Goal: Task Accomplishment & Management: Manage account settings

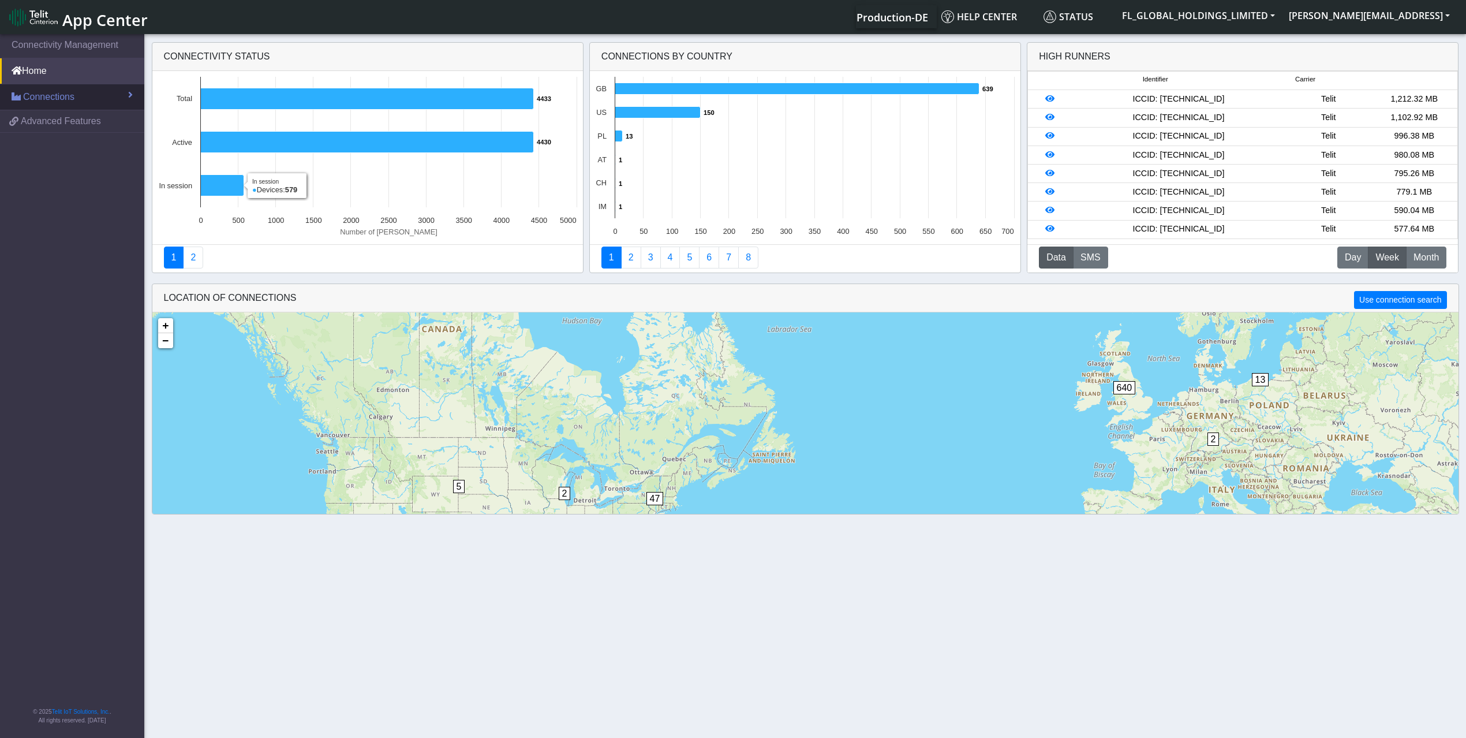
click at [53, 95] on span "Connections" at bounding box center [48, 97] width 51 height 14
click at [57, 118] on link "List" at bounding box center [72, 122] width 144 height 24
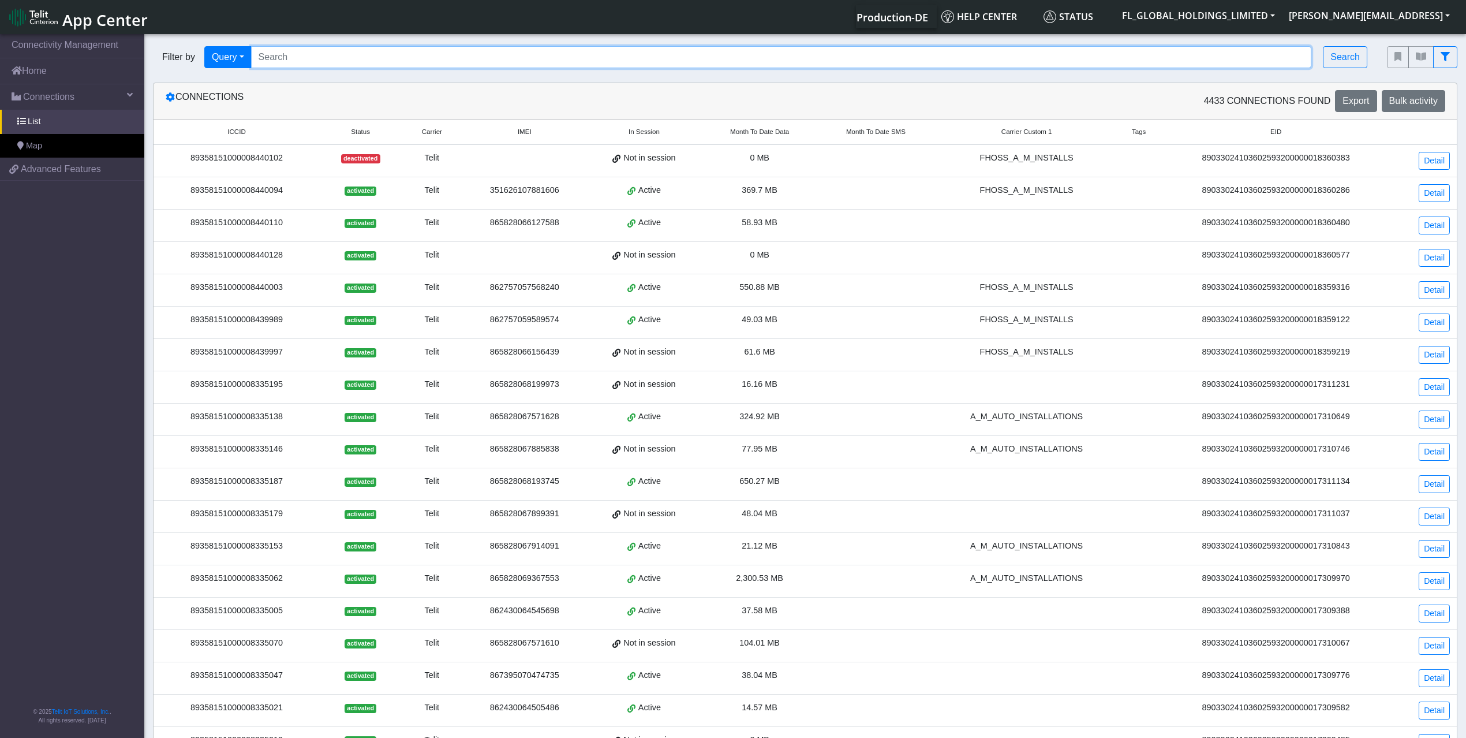
click at [365, 54] on input "Search..." at bounding box center [781, 57] width 1061 height 22
paste input "89358151000008334974"
type input "89358151000008334974"
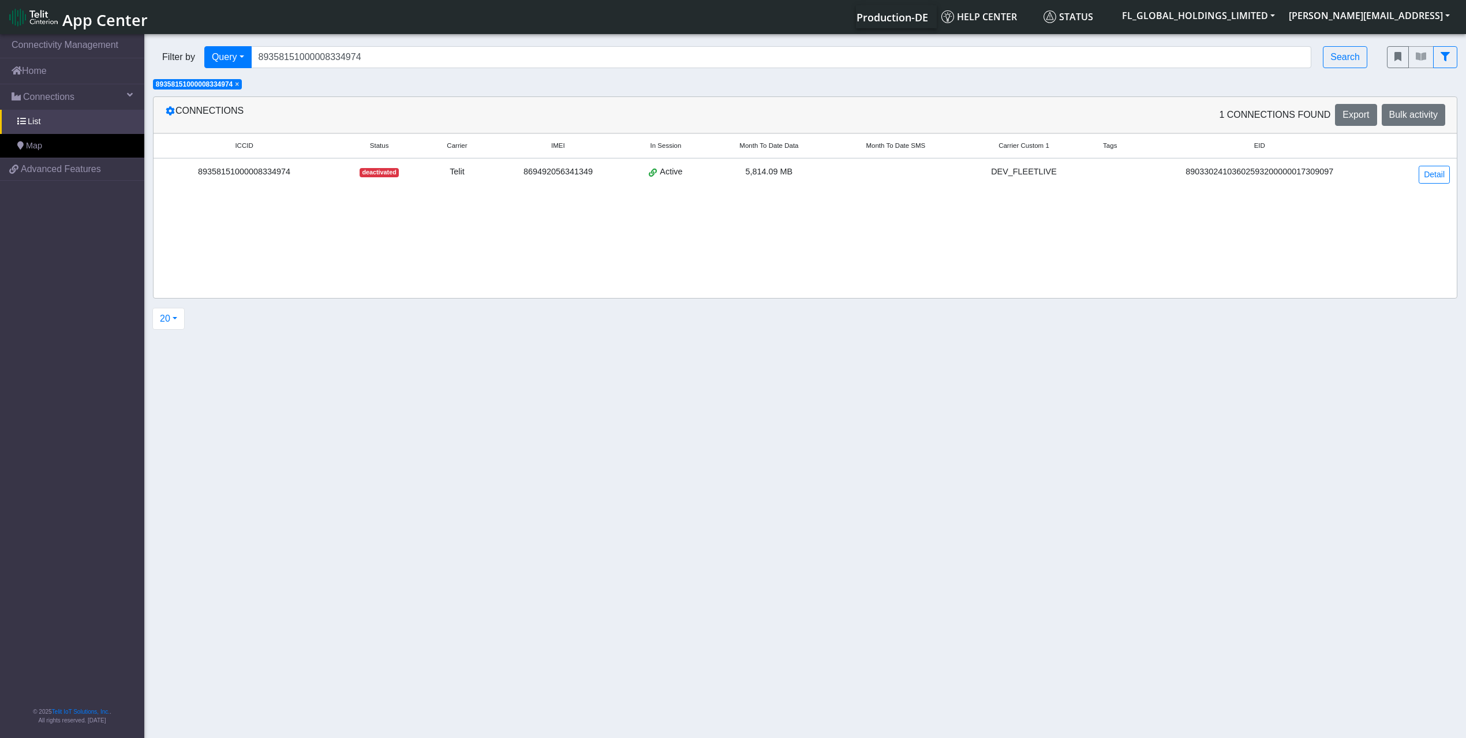
click at [380, 165] on td "deactivated" at bounding box center [379, 174] width 89 height 32
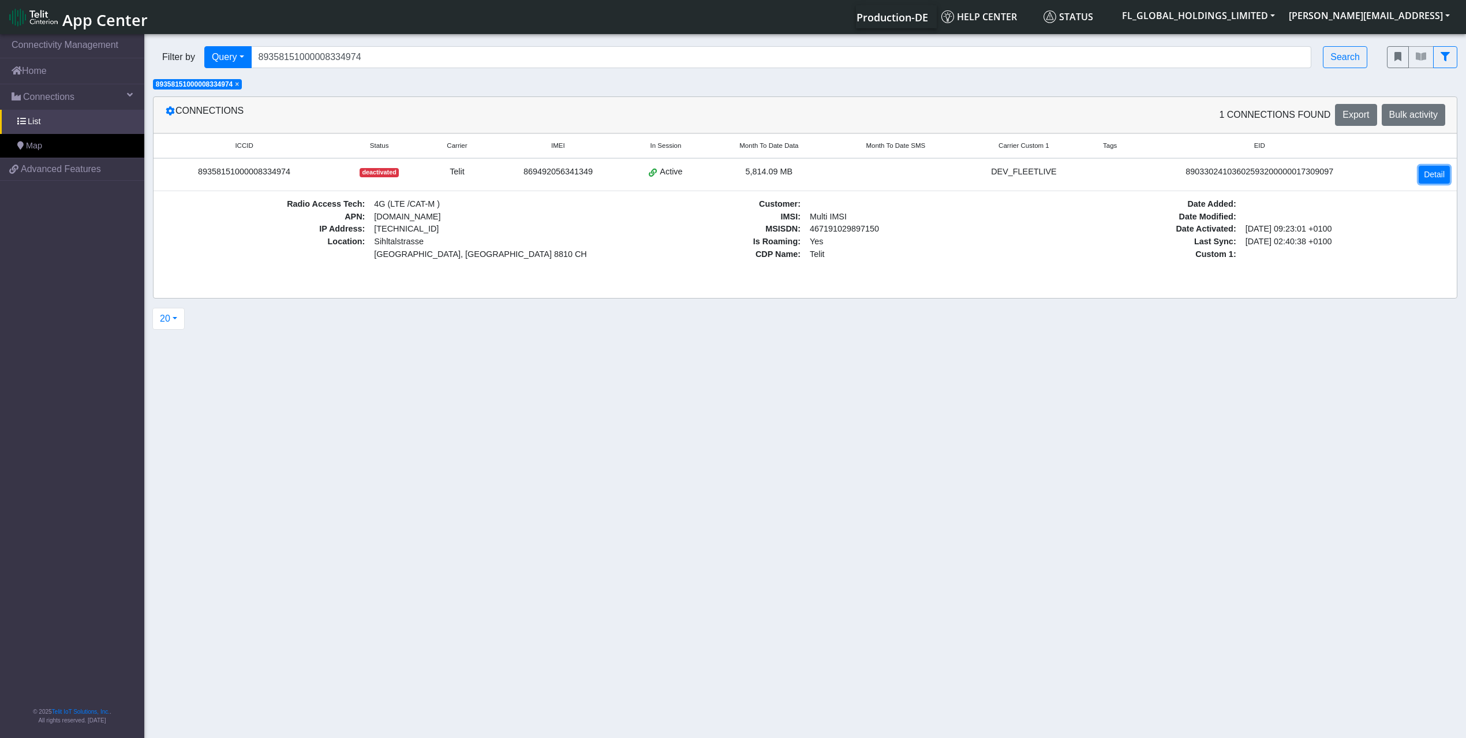
click at [1430, 179] on link "Detail" at bounding box center [1434, 175] width 31 height 18
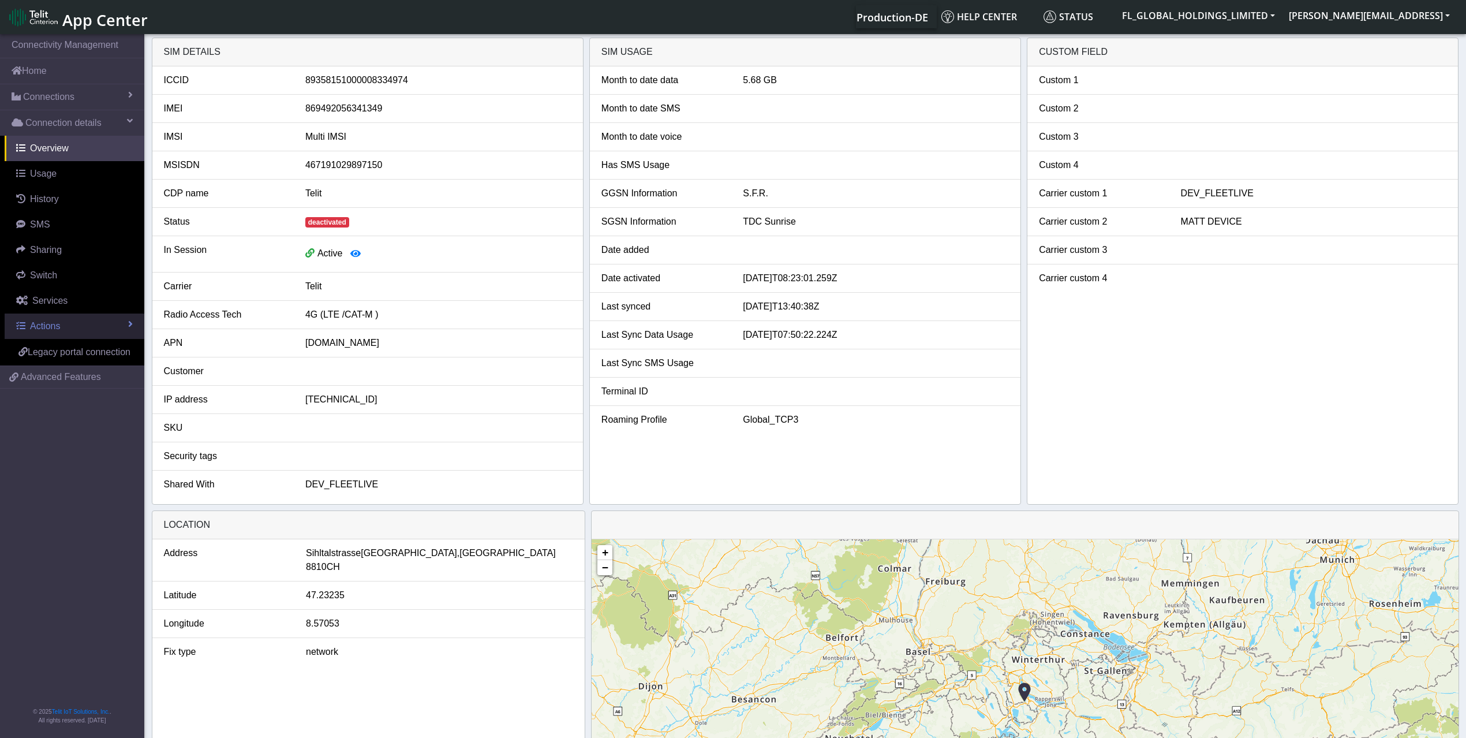
click at [65, 330] on link "Actions" at bounding box center [75, 325] width 140 height 25
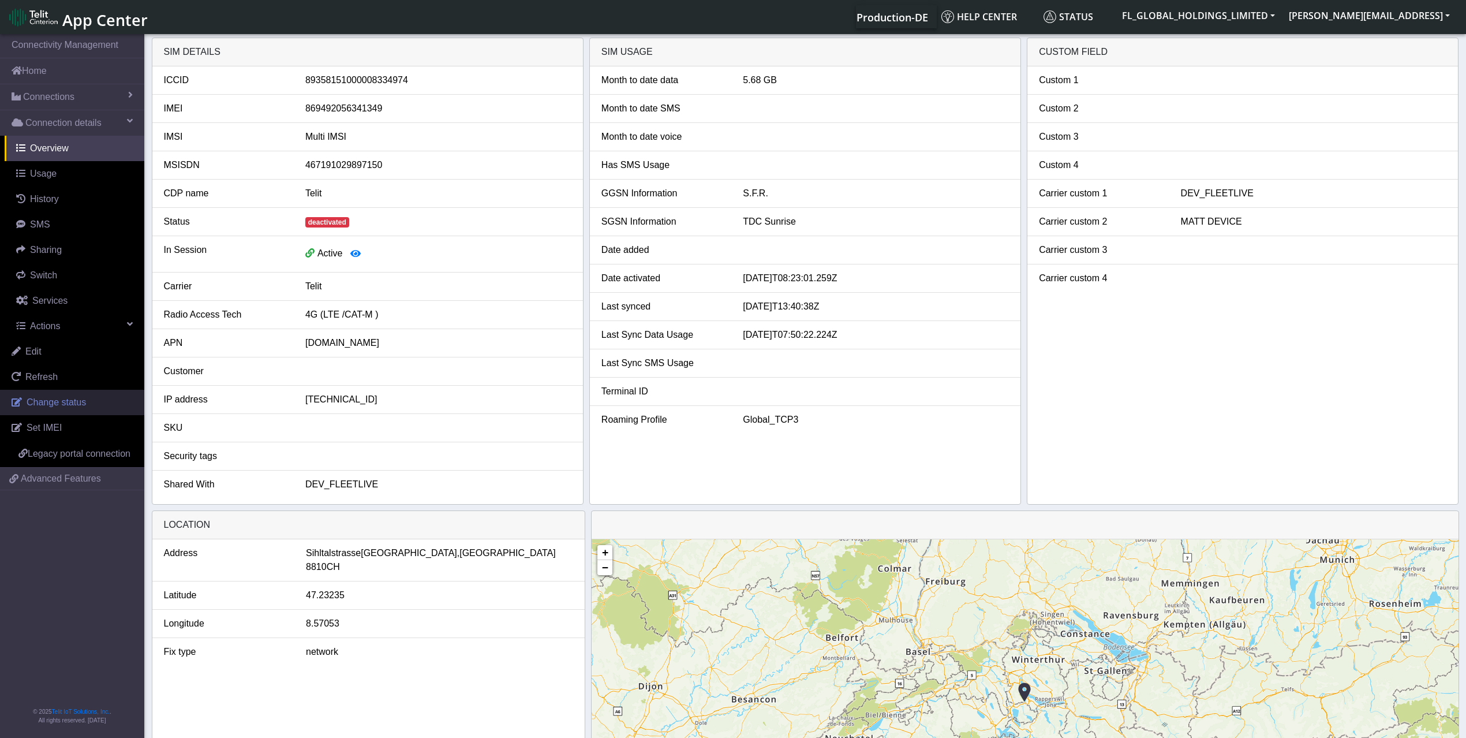
click at [51, 402] on span "Change status" at bounding box center [56, 402] width 59 height 10
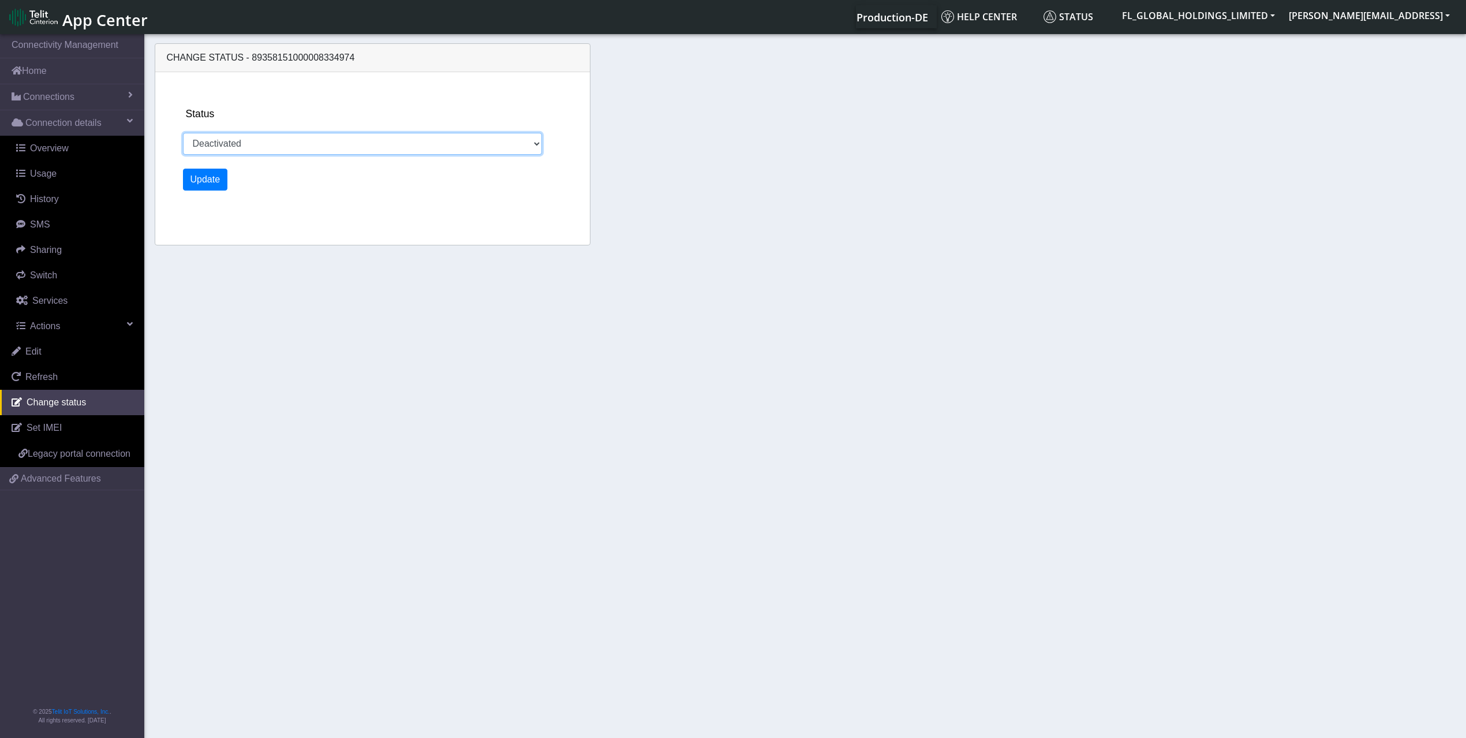
click at [367, 140] on select "Activated Deactivated" at bounding box center [363, 144] width 360 height 22
select select "activated"
click at [183, 133] on select "Activated Deactivated" at bounding box center [363, 144] width 360 height 22
click at [206, 177] on button "Update" at bounding box center [205, 180] width 45 height 22
